Goal: Task Accomplishment & Management: Use online tool/utility

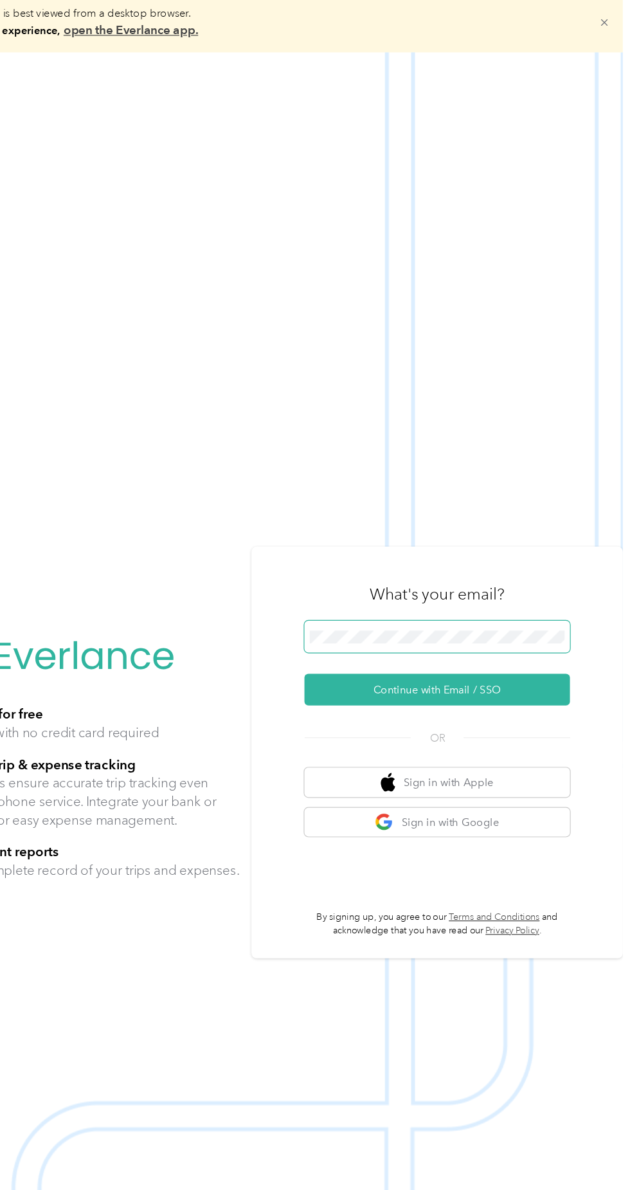
scroll to position [20, 0]
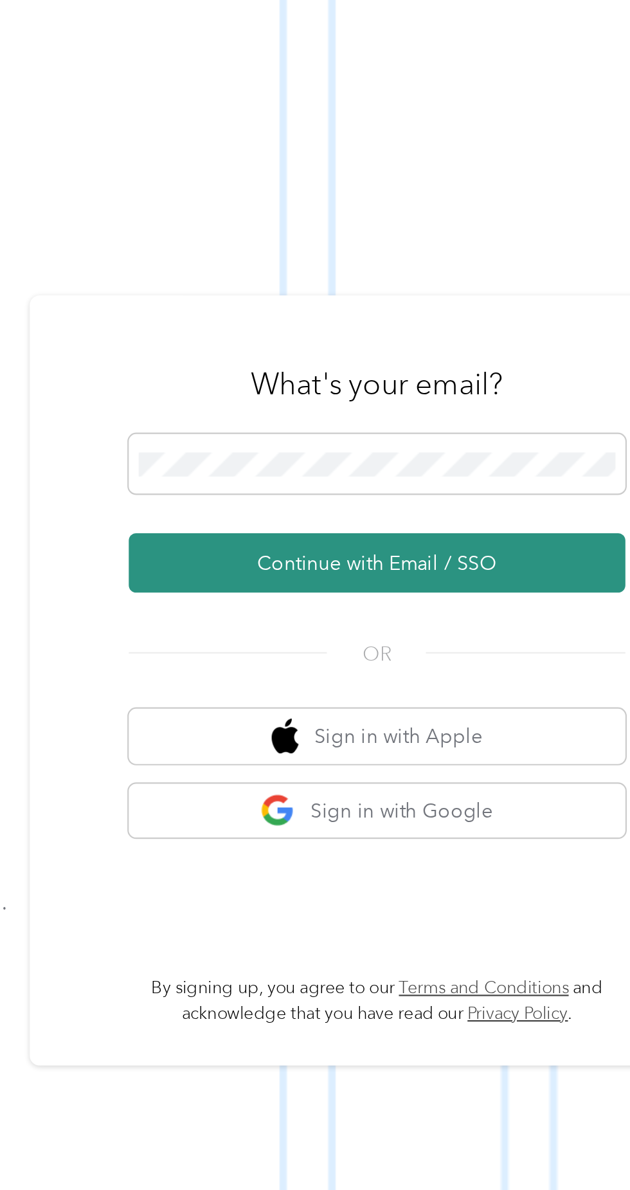
click at [484, 628] on button "Continue with Email / SSO" at bounding box center [466, 614] width 226 height 27
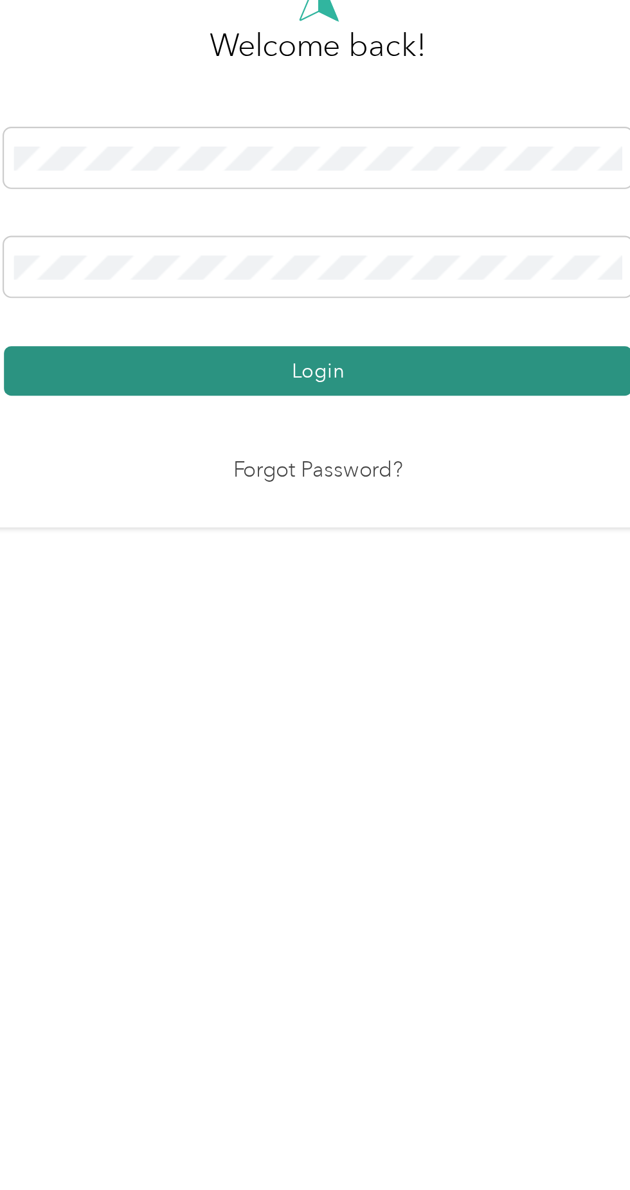
click at [397, 693] on button "Login" at bounding box center [312, 682] width 286 height 23
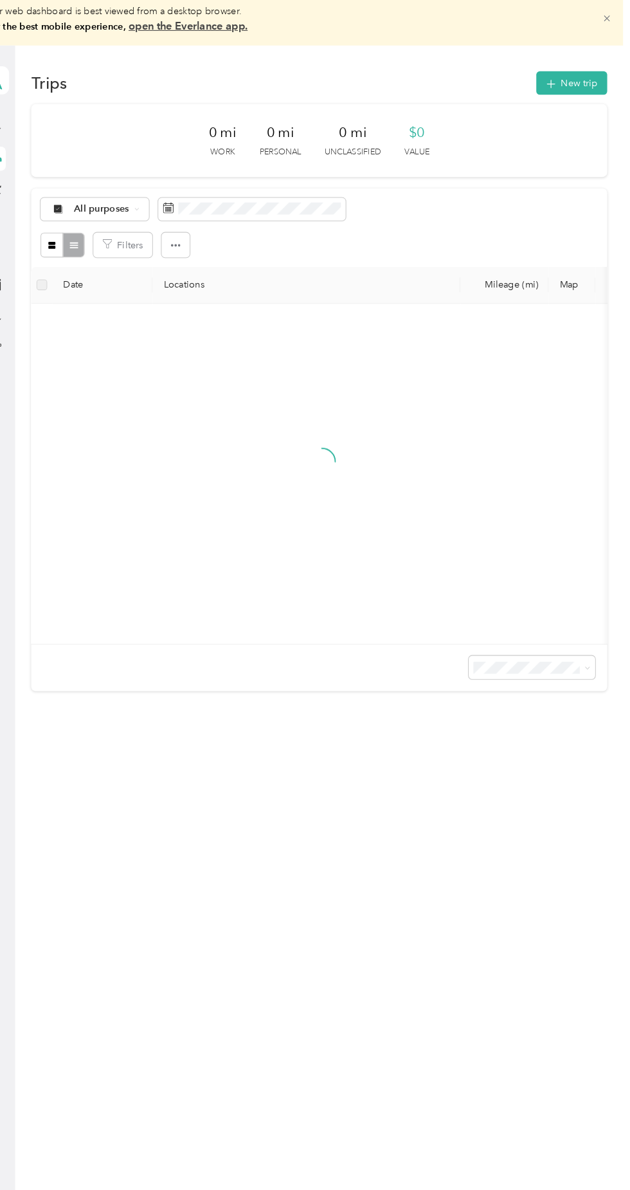
scroll to position [7, 0]
click at [583, 80] on button "New trip" at bounding box center [574, 80] width 68 height 23
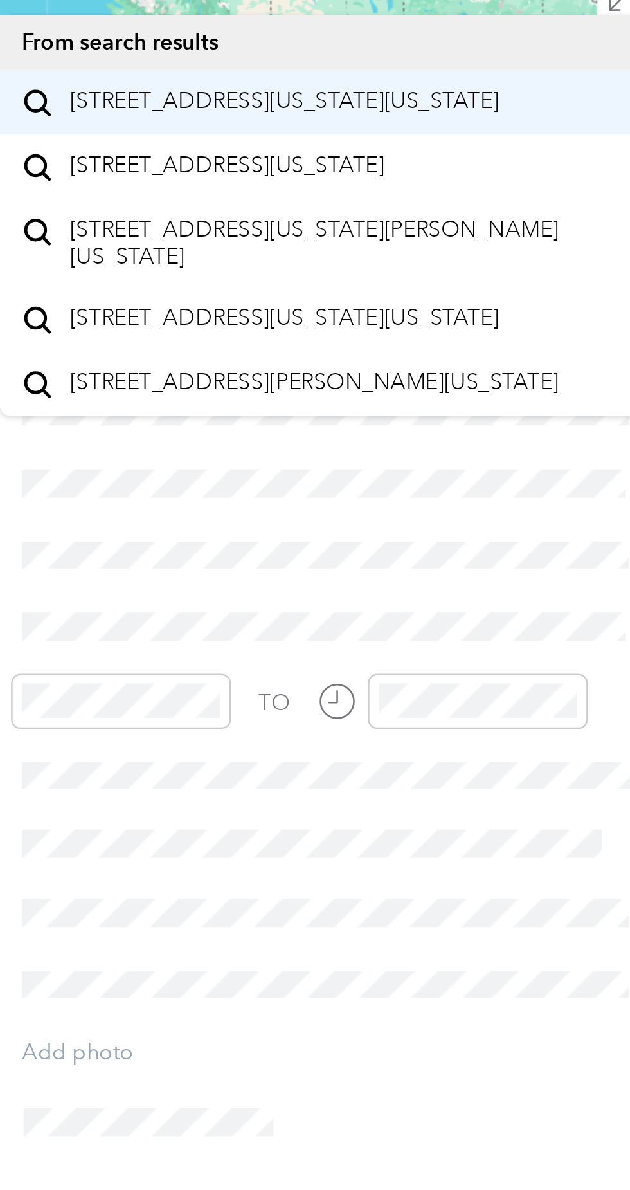
click at [510, 193] on span "[STREET_ADDRESS][US_STATE][US_STATE]" at bounding box center [462, 191] width 176 height 12
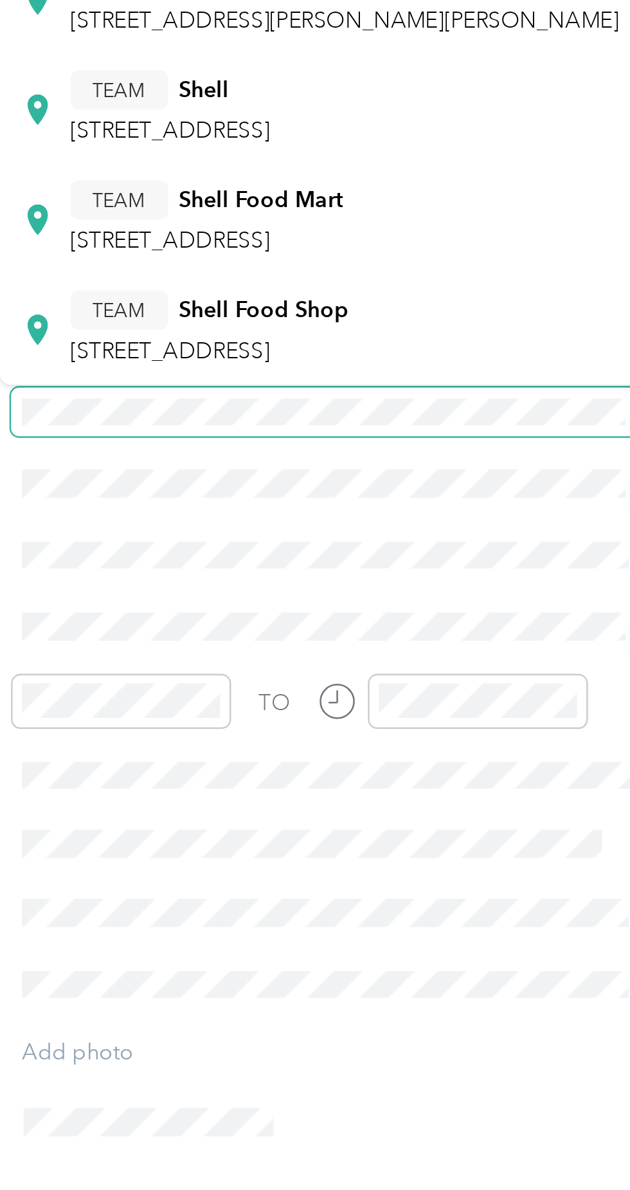
scroll to position [131, 0]
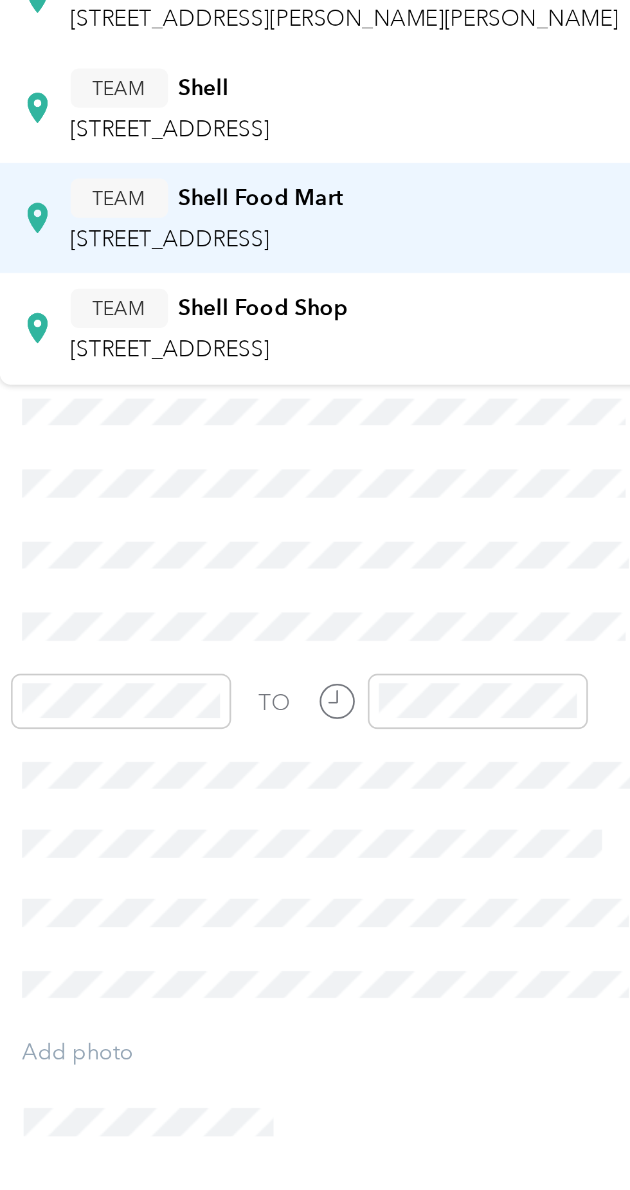
click at [455, 241] on span "[STREET_ADDRESS]" at bounding box center [415, 246] width 82 height 11
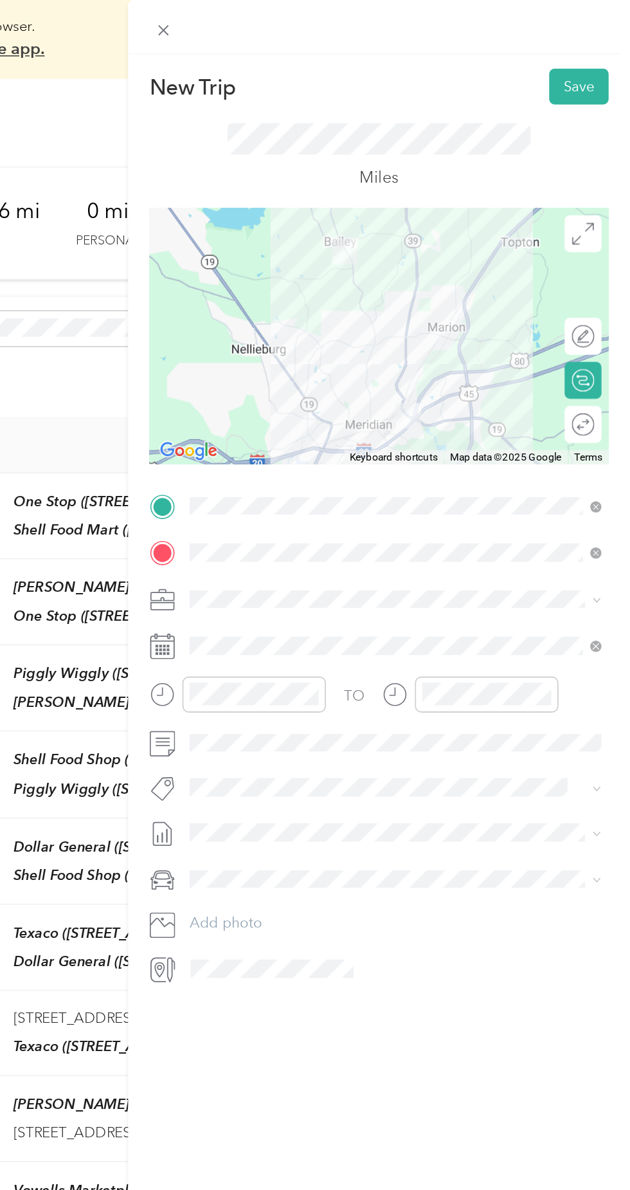
scroll to position [0, 0]
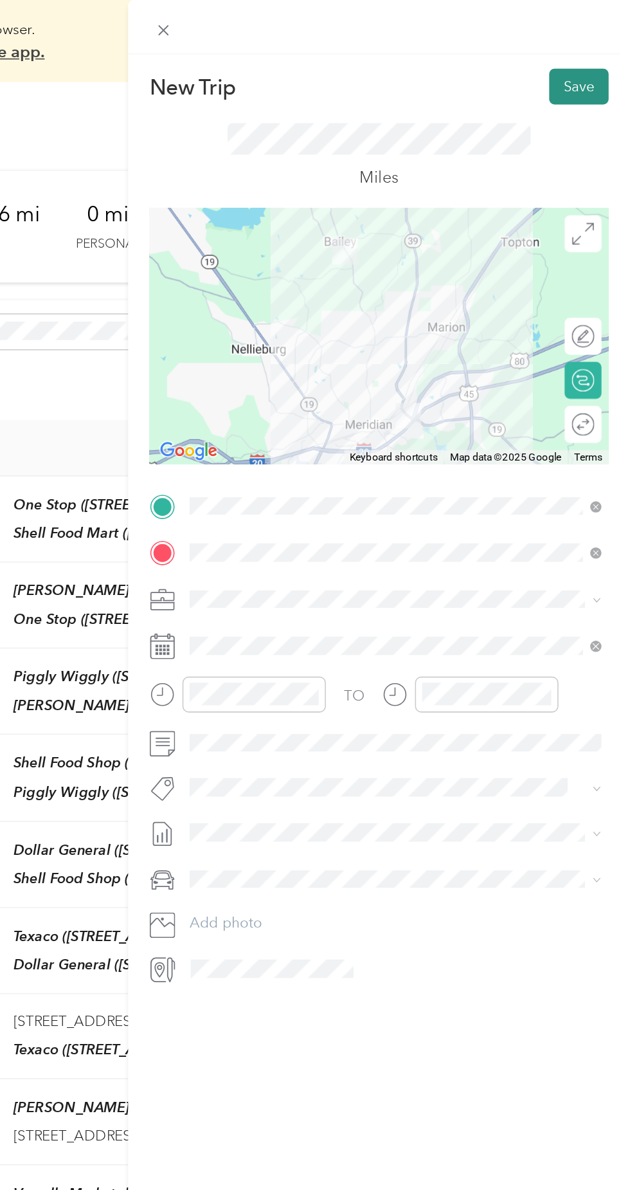
click at [599, 52] on button "Save" at bounding box center [597, 54] width 37 height 23
